Goal: Answer question/provide support

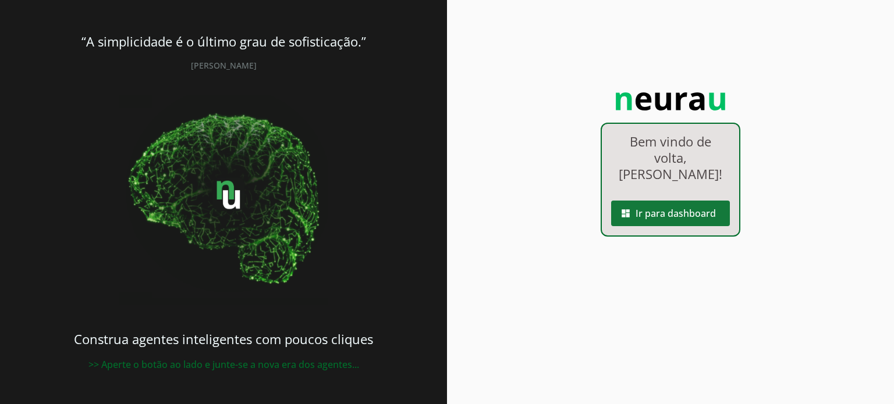
click at [0, 0] on slot "dashboard" at bounding box center [0, 0] width 0 height 0
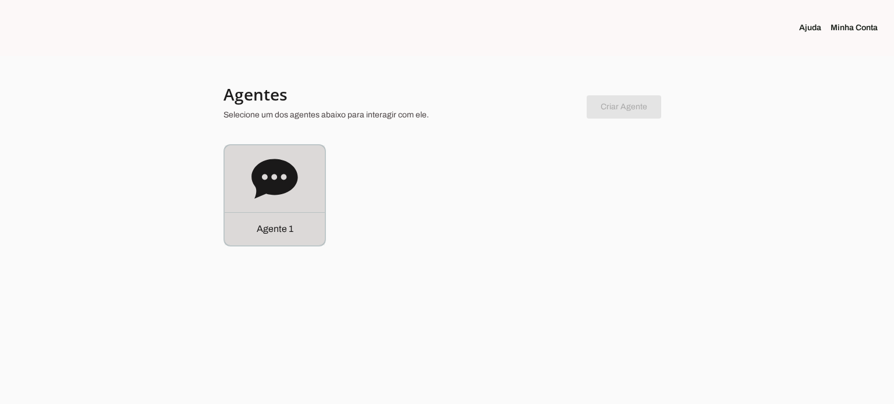
click at [288, 168] on icon at bounding box center [274, 179] width 46 height 40
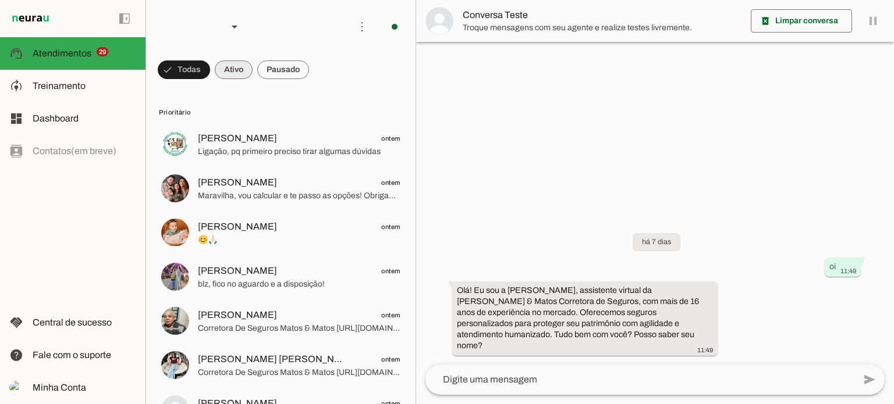
click at [210, 65] on span at bounding box center [184, 70] width 52 height 28
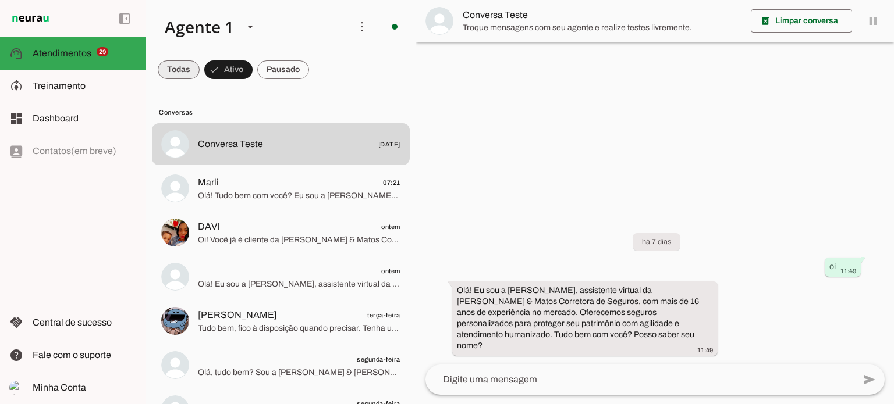
click at [188, 67] on span at bounding box center [179, 70] width 42 height 28
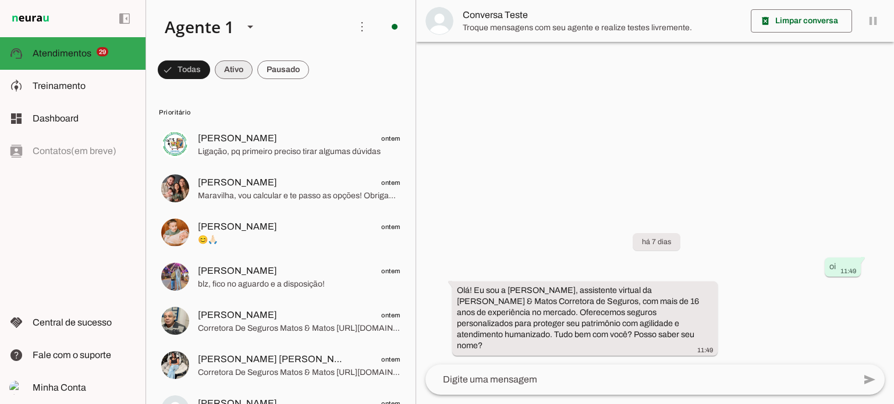
click at [210, 63] on span at bounding box center [184, 70] width 52 height 28
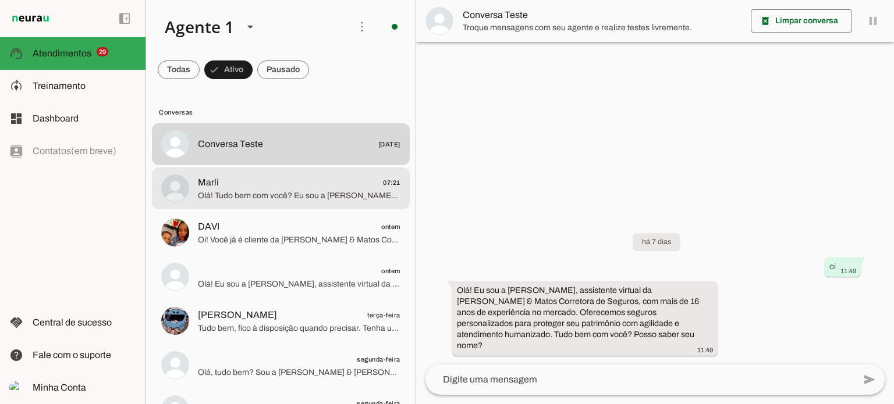
click at [247, 184] on span "Marli 07:21" at bounding box center [299, 183] width 202 height 15
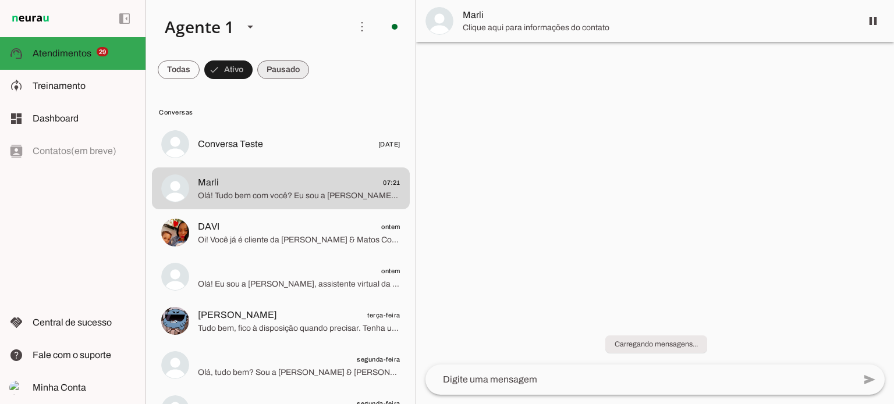
click at [200, 73] on span at bounding box center [179, 70] width 42 height 28
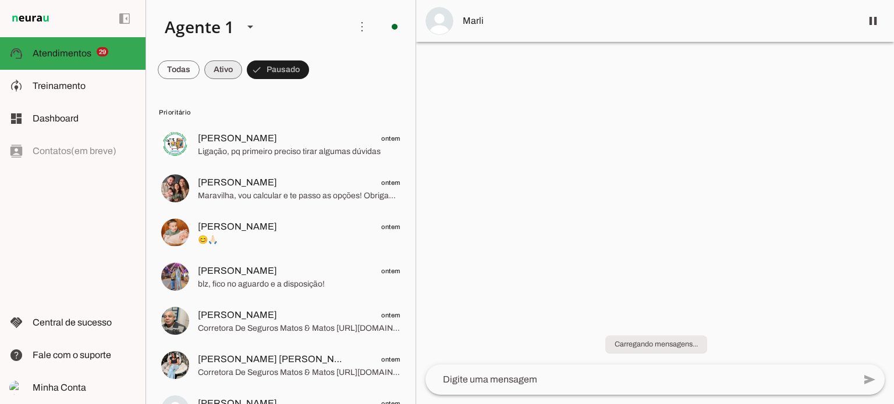
click at [200, 74] on span at bounding box center [179, 70] width 42 height 28
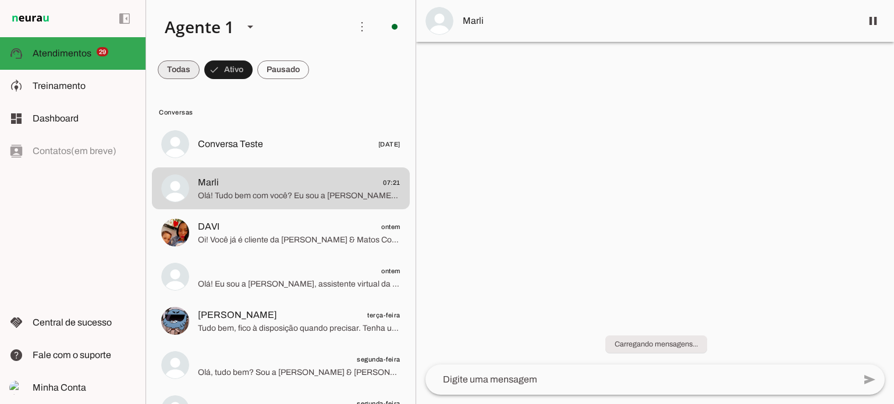
click at [175, 70] on span at bounding box center [179, 70] width 42 height 28
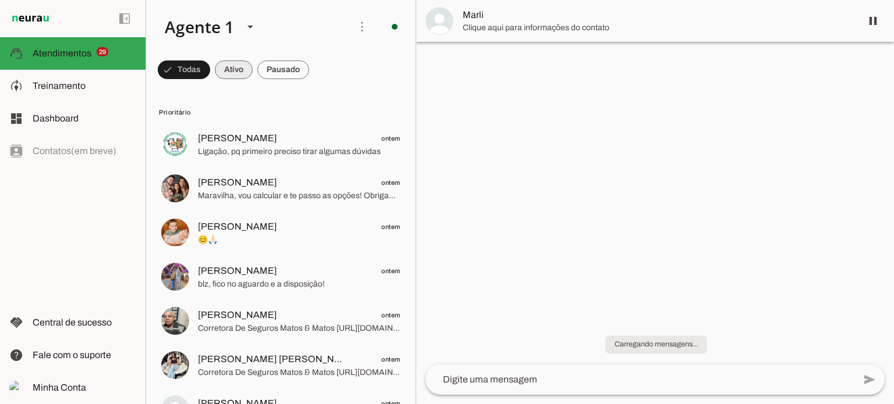
click at [210, 74] on span at bounding box center [184, 70] width 52 height 28
